Goal: Browse casually: Explore the website without a specific task or goal

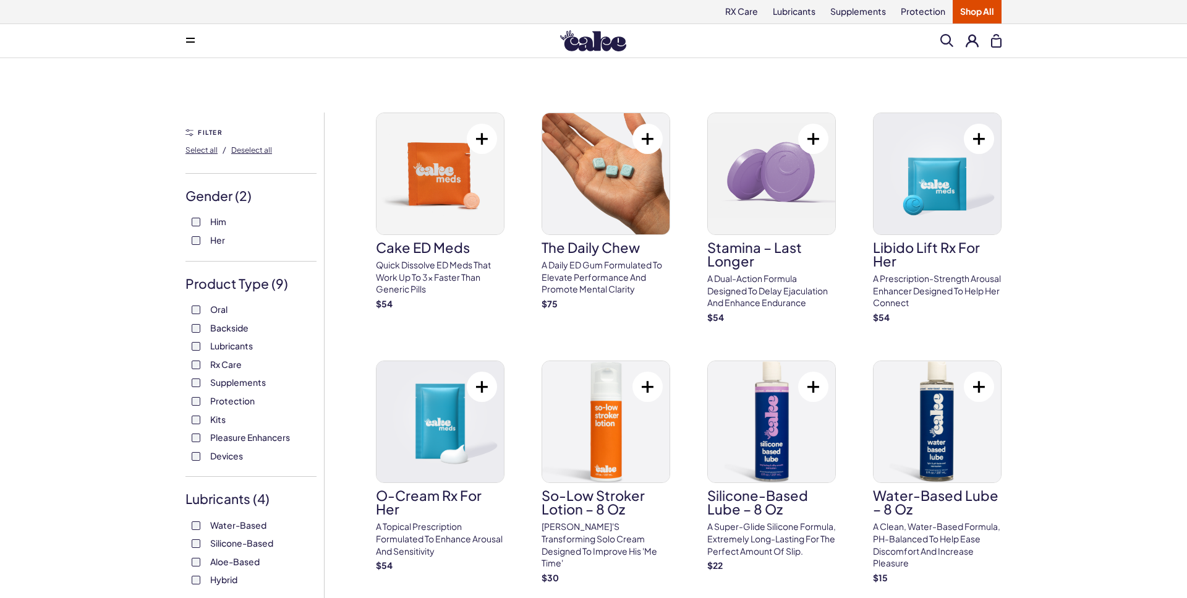
click at [576, 40] on img at bounding box center [593, 40] width 66 height 21
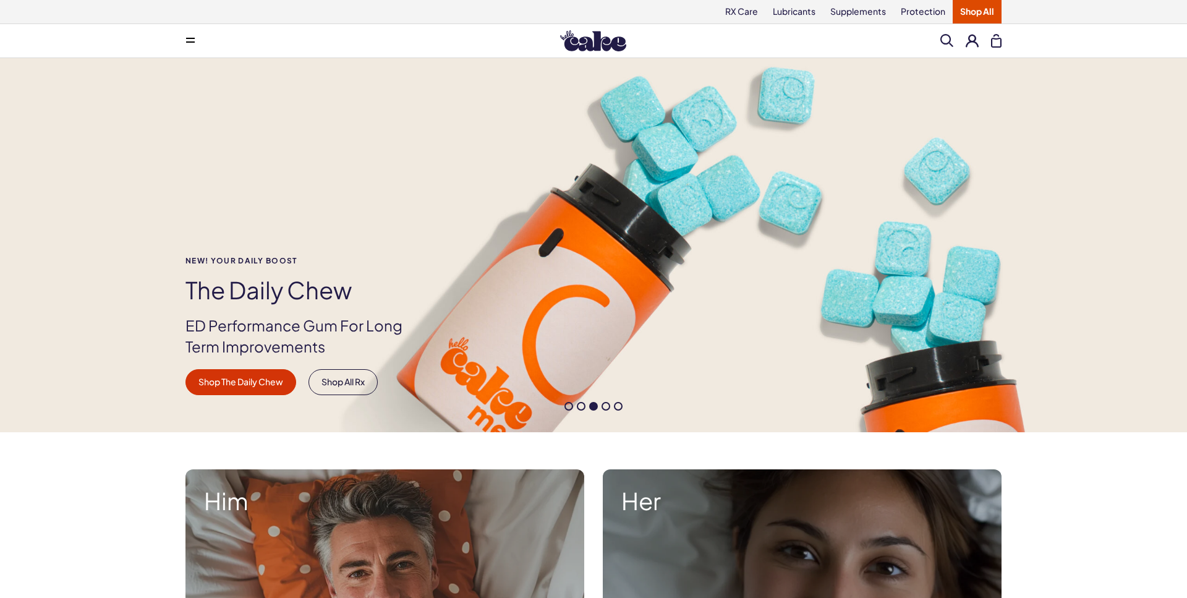
click at [972, 9] on link "Shop All" at bounding box center [977, 11] width 49 height 23
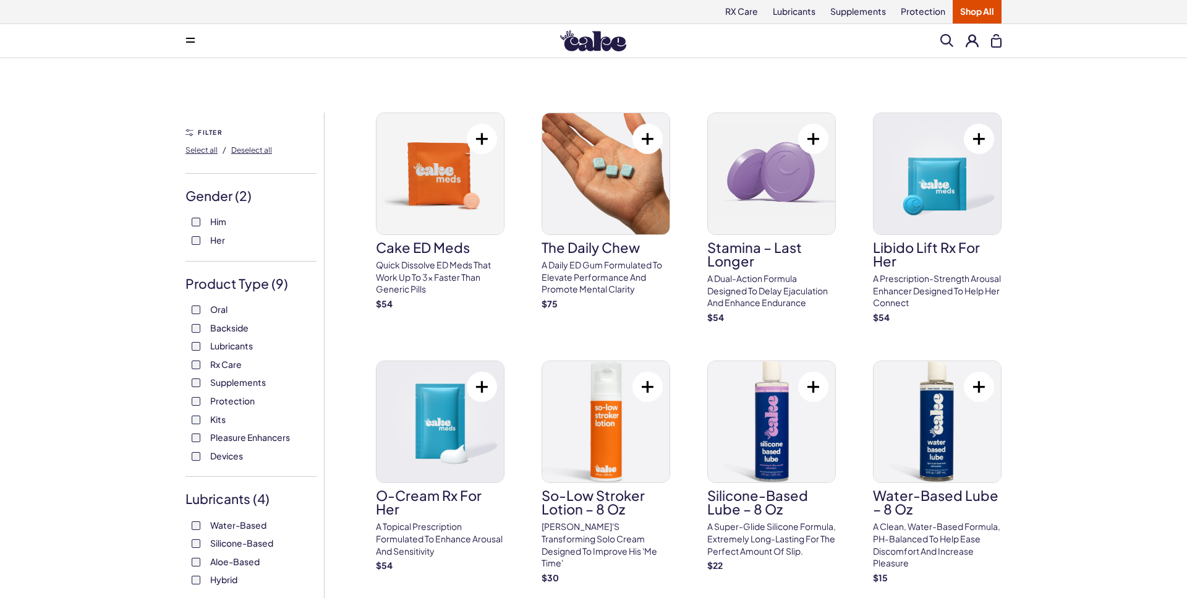
click at [586, 44] on img at bounding box center [593, 40] width 66 height 21
